Goal: Task Accomplishment & Management: Use online tool/utility

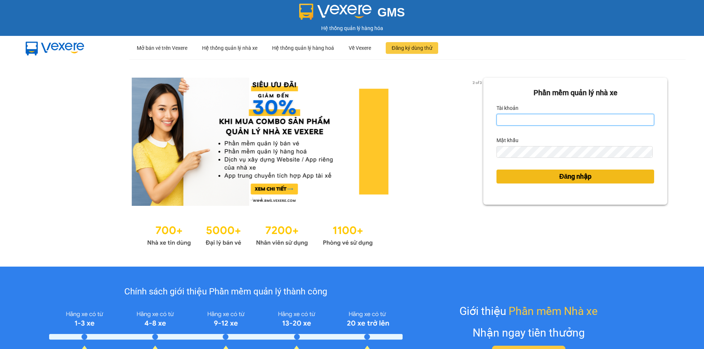
type input "haidang.hao"
click at [561, 177] on span "Đăng nhập" at bounding box center [575, 177] width 32 height 10
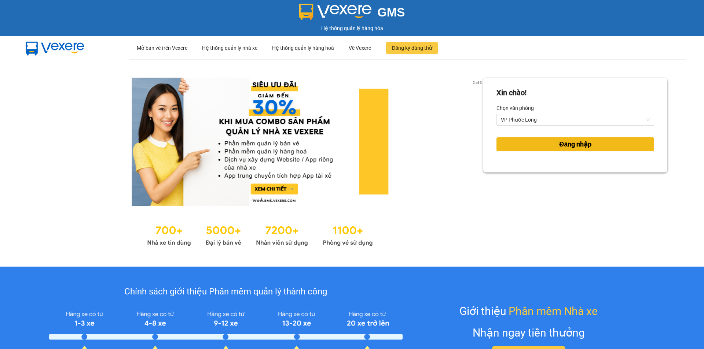
click at [504, 147] on button "Đăng nhập" at bounding box center [576, 145] width 158 height 14
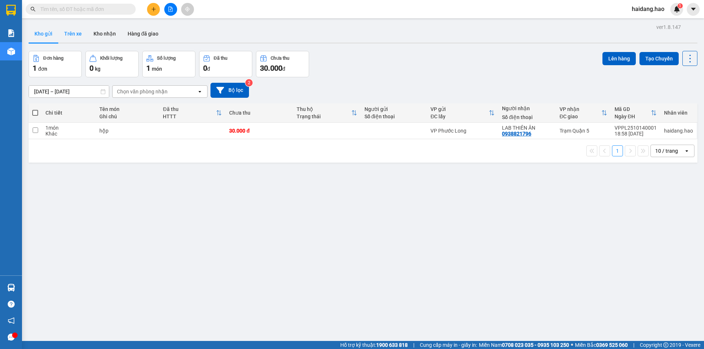
click at [74, 32] on button "Trên xe" at bounding box center [72, 34] width 29 height 18
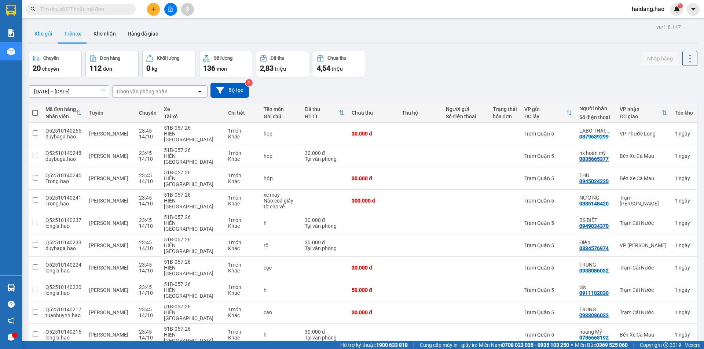
click at [47, 33] on button "Kho gửi" at bounding box center [44, 34] width 30 height 18
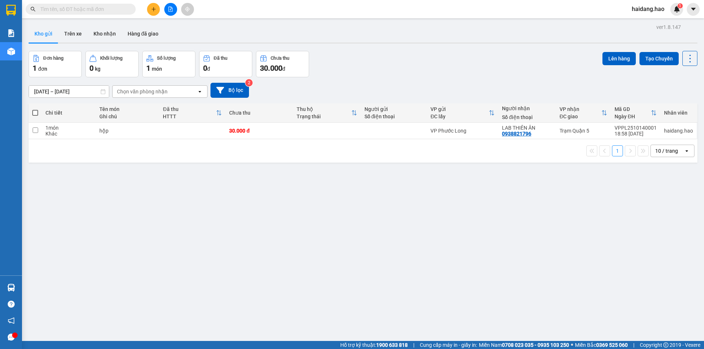
click at [34, 112] on span at bounding box center [35, 113] width 6 height 6
click at [35, 109] on input "checkbox" at bounding box center [35, 109] width 0 height 0
checkbox input "true"
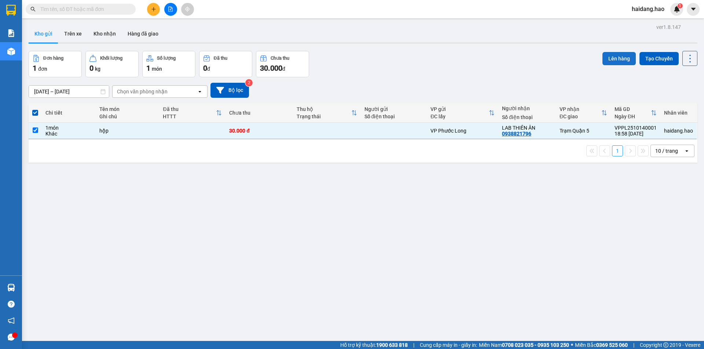
click at [602, 61] on button "Lên hàng" at bounding box center [618, 58] width 33 height 13
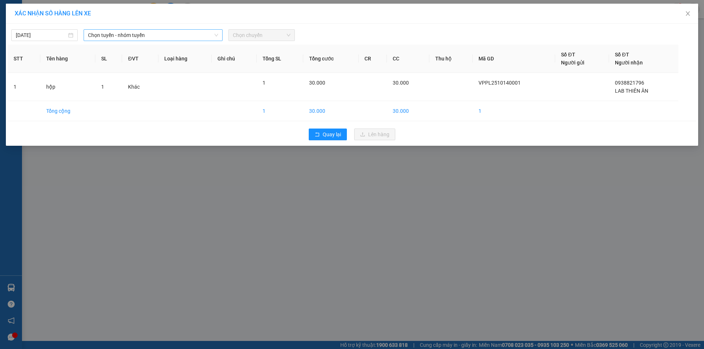
click at [173, 36] on span "Chọn tuyến - nhóm tuyến" at bounding box center [153, 35] width 130 height 11
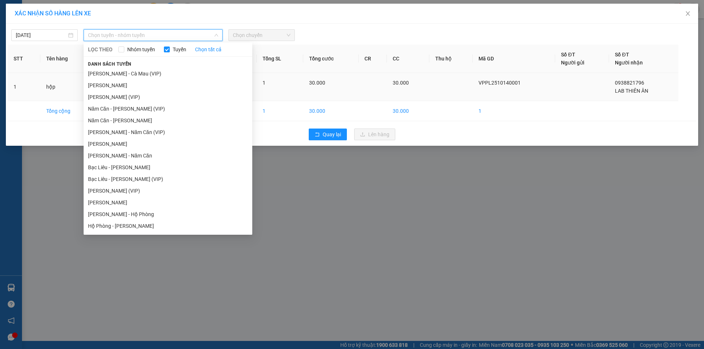
click at [136, 88] on li "Cà Mau - Hồ Chí Minh" at bounding box center [168, 86] width 169 height 12
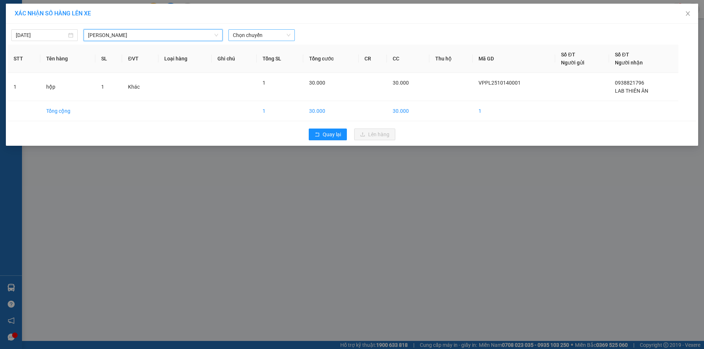
click at [270, 40] on span "Chọn chuyến" at bounding box center [262, 35] width 58 height 11
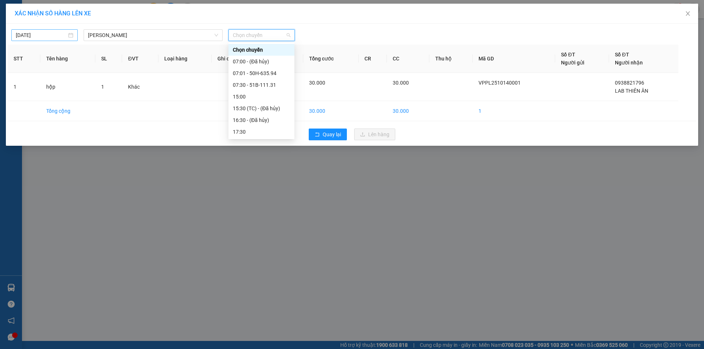
click at [42, 37] on input "15/10/2025" at bounding box center [41, 35] width 51 height 8
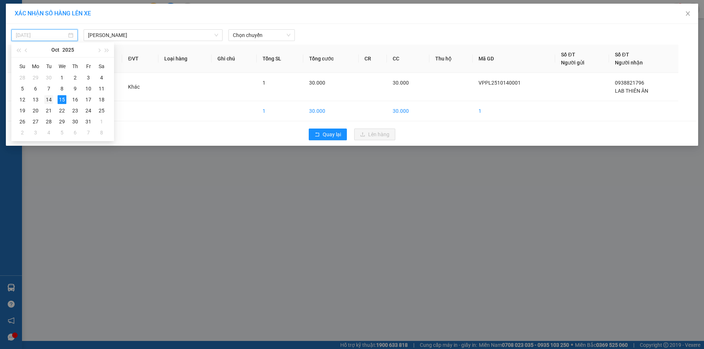
click at [54, 102] on td "14" at bounding box center [48, 99] width 13 height 11
type input "14/10/2025"
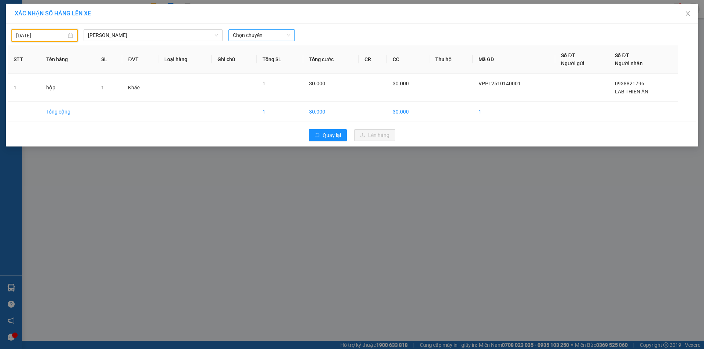
click at [259, 33] on span "Chọn chuyến" at bounding box center [262, 35] width 58 height 11
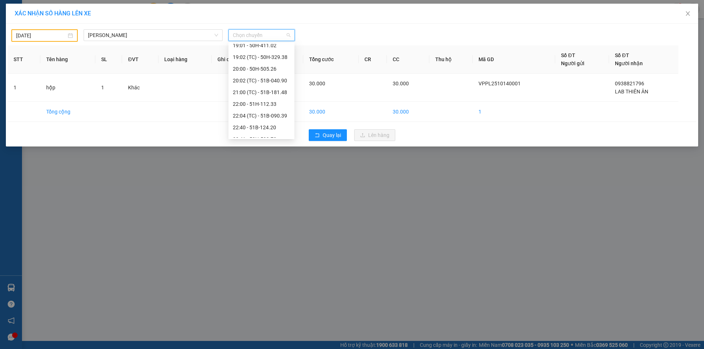
scroll to position [117, 0]
click at [278, 98] on div "22:00 - 51H-112.33" at bounding box center [261, 97] width 57 height 8
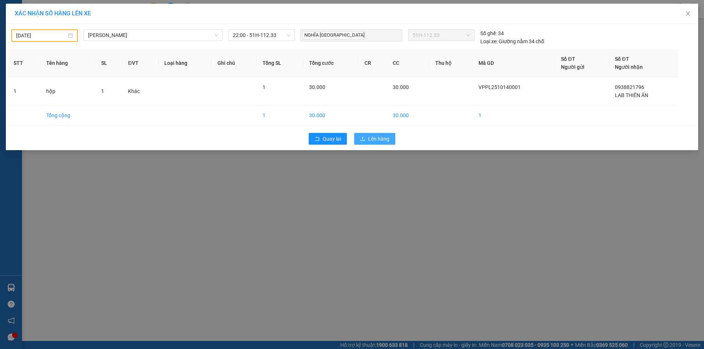
click at [375, 142] on span "Lên hàng" at bounding box center [378, 139] width 21 height 8
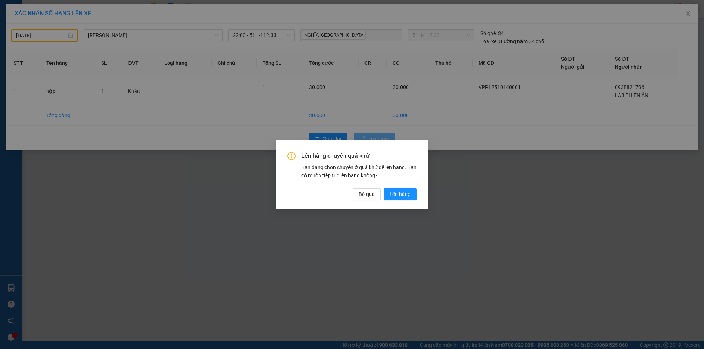
click at [406, 188] on div "Lên hàng chuyến quá khứ Bạn đang chọn chuyến ở quá khứ để lên hàng. Bạn có muốn…" at bounding box center [351, 176] width 129 height 48
drag, startPoint x: 406, startPoint y: 195, endPoint x: 402, endPoint y: 190, distance: 6.9
click at [406, 196] on span "Lên hàng" at bounding box center [399, 194] width 21 height 8
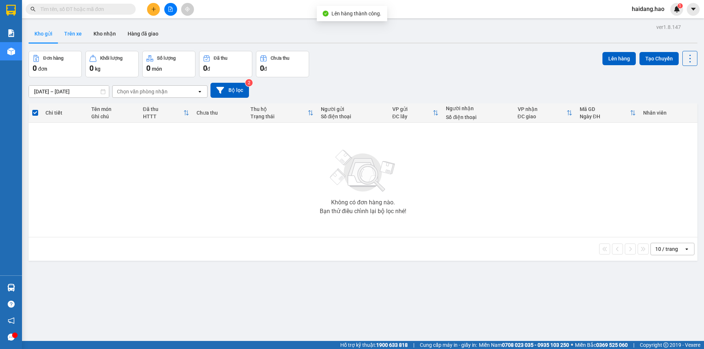
click at [72, 30] on button "Trên xe" at bounding box center [72, 34] width 29 height 18
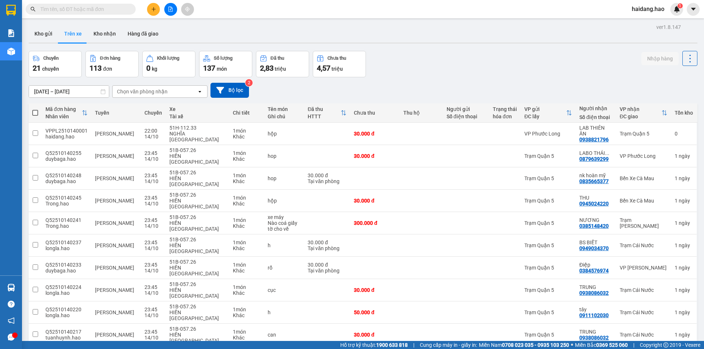
click at [163, 88] on div "Chọn văn phòng nhận" at bounding box center [142, 91] width 51 height 7
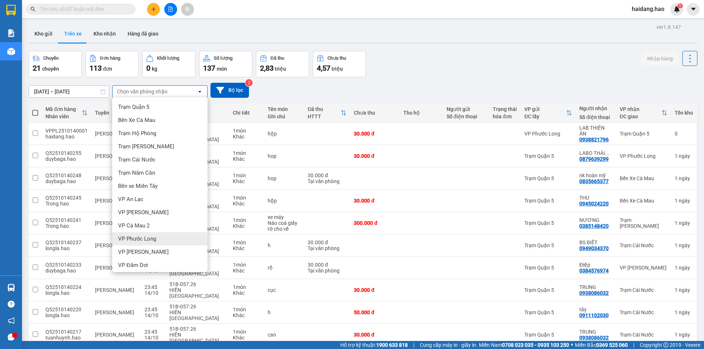
click at [153, 237] on span "VP Phước Long" at bounding box center [137, 238] width 38 height 7
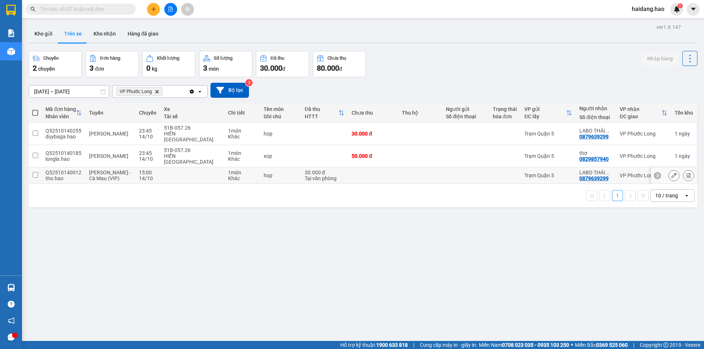
click at [422, 168] on td at bounding box center [420, 176] width 44 height 17
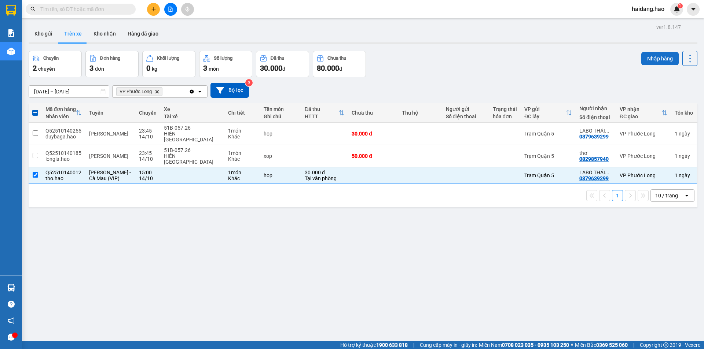
click at [656, 57] on button "Nhập hàng" at bounding box center [659, 58] width 37 height 13
checkbox input "false"
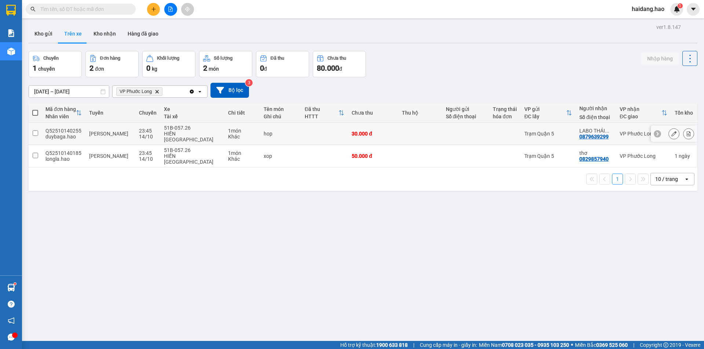
click at [672, 129] on button at bounding box center [674, 134] width 10 height 13
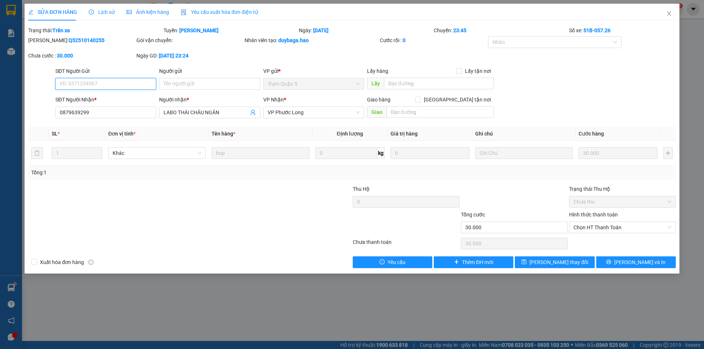
type input "0879639299"
type input "LABO THÁI CHÂU NGÂN"
type input "30.000"
click at [670, 11] on span "Close" at bounding box center [669, 14] width 21 height 21
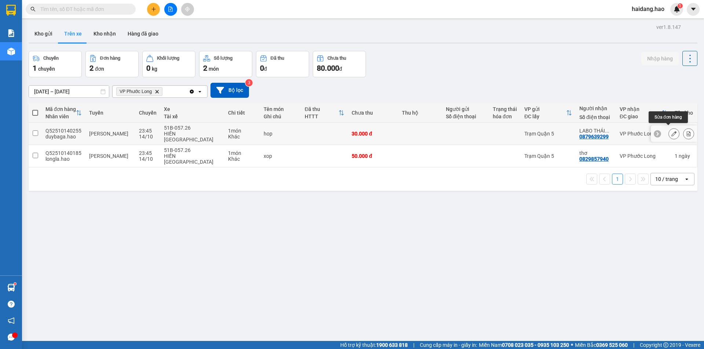
click at [671, 132] on icon at bounding box center [673, 133] width 5 height 5
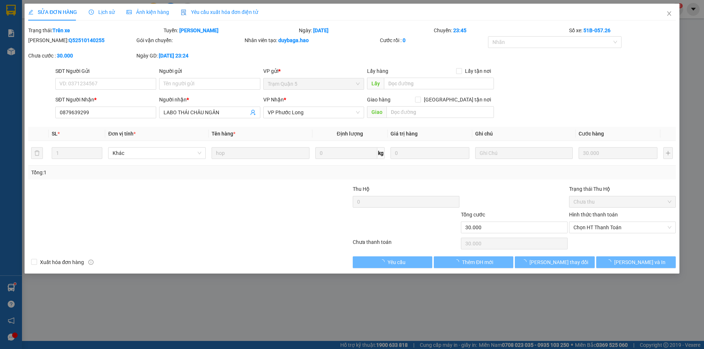
type input "0879639299"
type input "LABO THÁI CHÂU NGÂN"
type input "30.000"
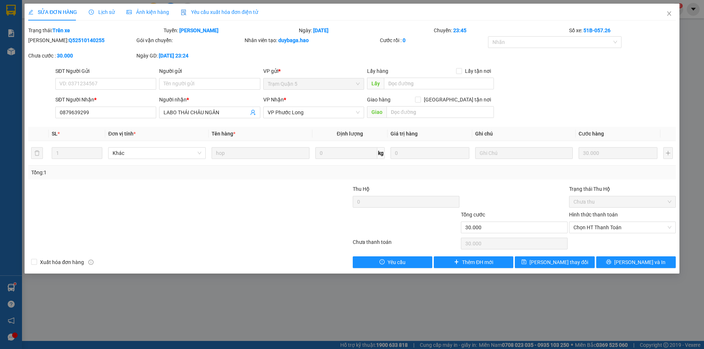
drag, startPoint x: 95, startPoint y: 14, endPoint x: 164, endPoint y: 21, distance: 69.3
click at [97, 14] on span "Lịch sử" at bounding box center [102, 12] width 26 height 6
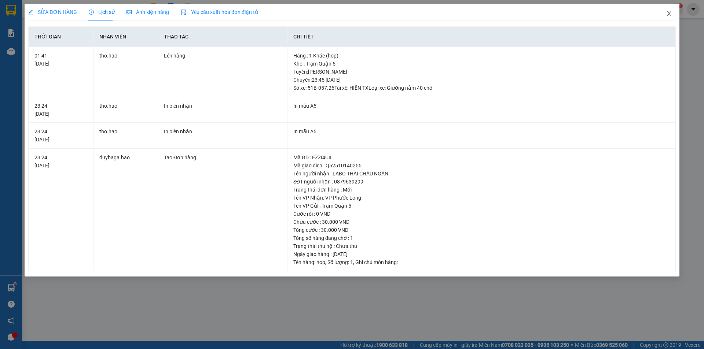
drag, startPoint x: 669, startPoint y: 16, endPoint x: 664, endPoint y: 21, distance: 6.5
click at [669, 16] on icon "close" at bounding box center [669, 14] width 6 height 6
